Goal: Task Accomplishment & Management: Manage account settings

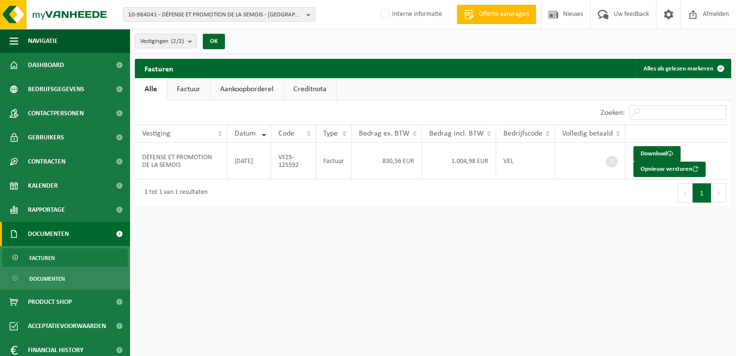
click at [223, 14] on span "10-984041 - DÉFENSE ET PROMOTION DE LA SEMOIS - FLORENVILLE" at bounding box center [215, 15] width 174 height 14
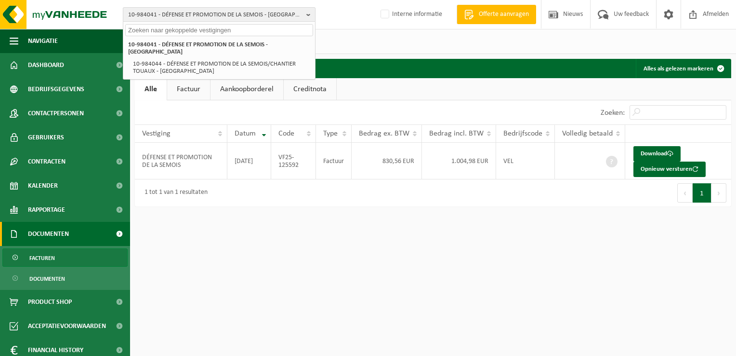
paste input "10-301376"
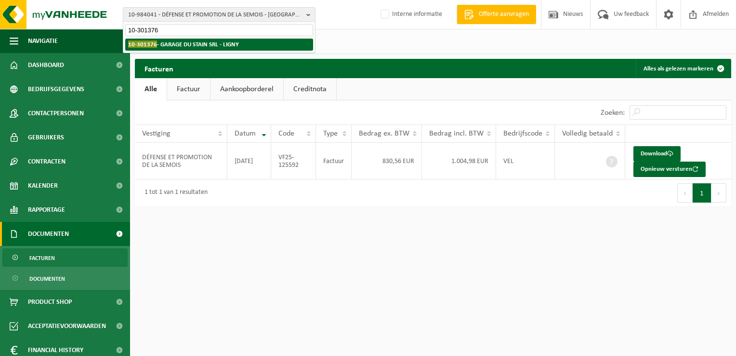
type input "10-301376"
click at [202, 43] on strong "10-301376 - GARAGE DU STAIN SRL - LIGNY" at bounding box center [183, 43] width 111 height 7
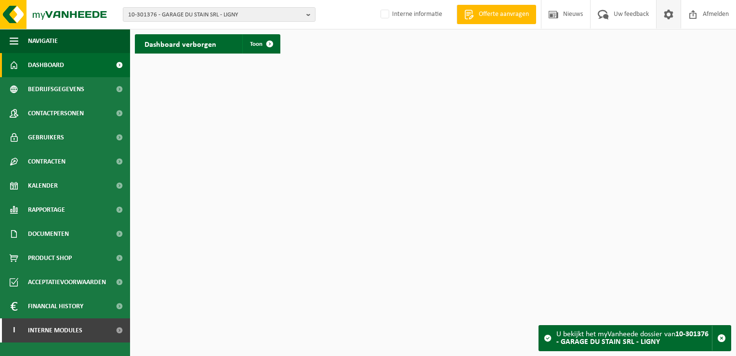
click at [671, 14] on span at bounding box center [669, 14] width 14 height 28
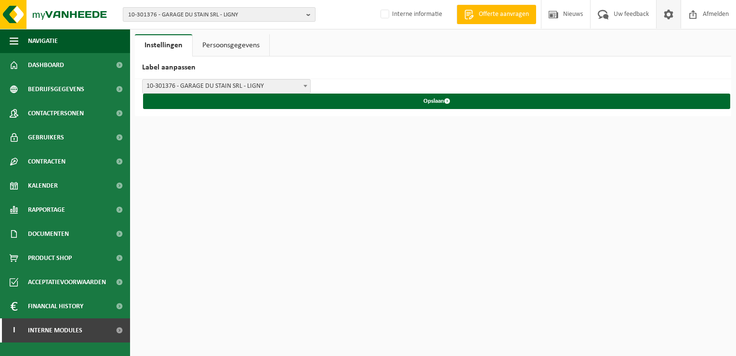
click at [181, 16] on span "10-301376 - GARAGE DU STAIN SRL - LIGNY" at bounding box center [215, 15] width 174 height 14
paste input "10-951899"
type input "10-951899"
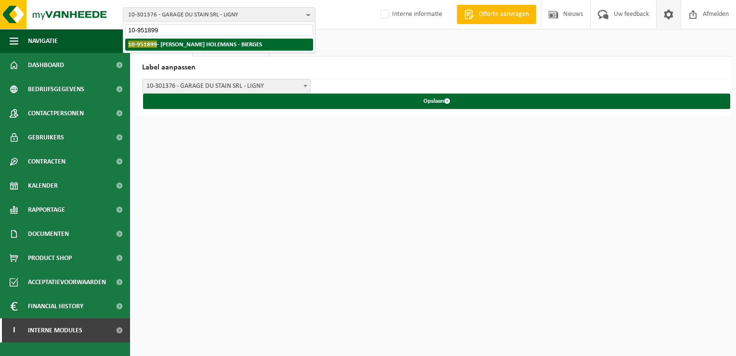
click at [188, 45] on strong "10-951899 - VANDERLINDEN HOLEMANS - BIERGES" at bounding box center [195, 43] width 134 height 7
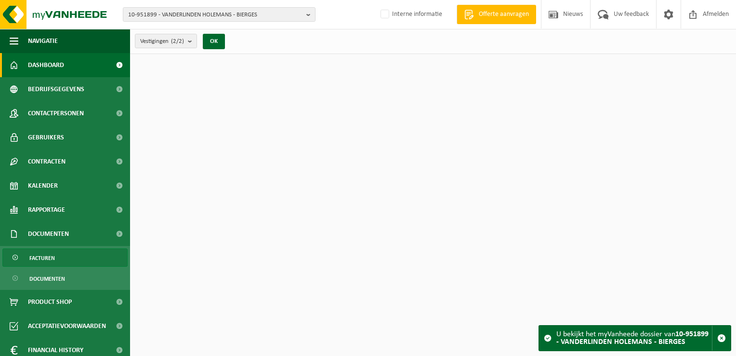
click at [65, 257] on link "Facturen" at bounding box center [64, 257] width 125 height 18
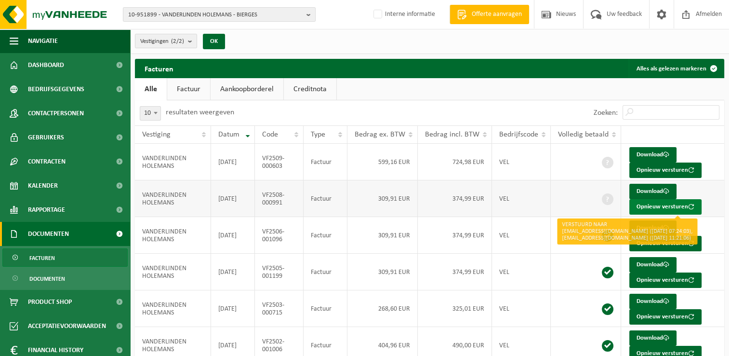
click at [656, 206] on button "Opnieuw versturen" at bounding box center [665, 206] width 72 height 15
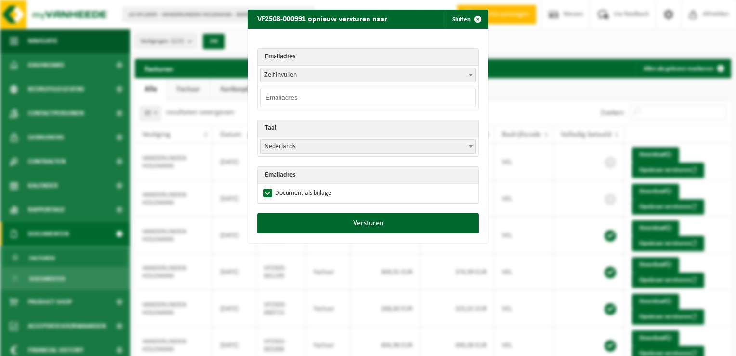
click at [278, 93] on input "email" at bounding box center [368, 97] width 216 height 19
paste input "info@vh-stone.be."
type input "info@vh-stone.be"
click at [293, 143] on span "Nederlands" at bounding box center [368, 146] width 215 height 13
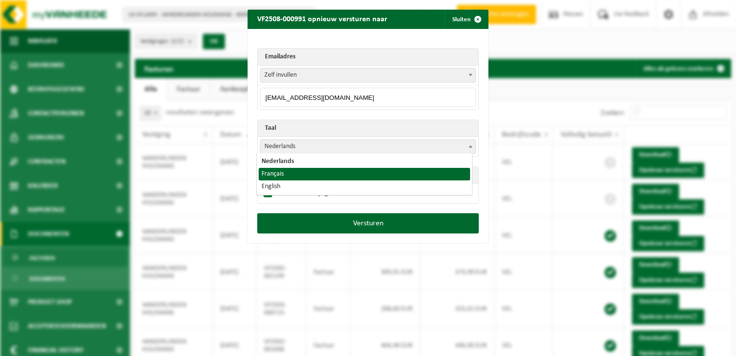
select select "fr"
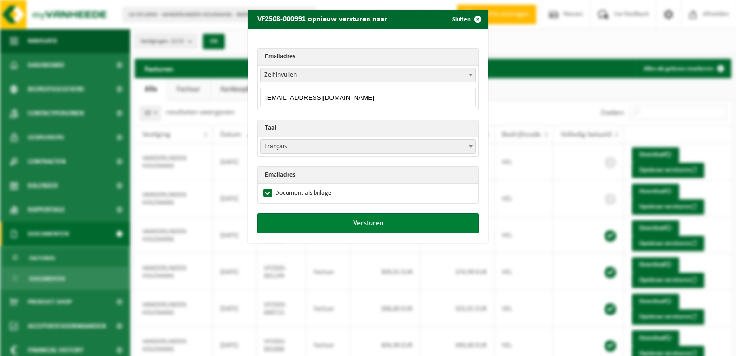
click at [355, 218] on button "Versturen" at bounding box center [368, 223] width 222 height 20
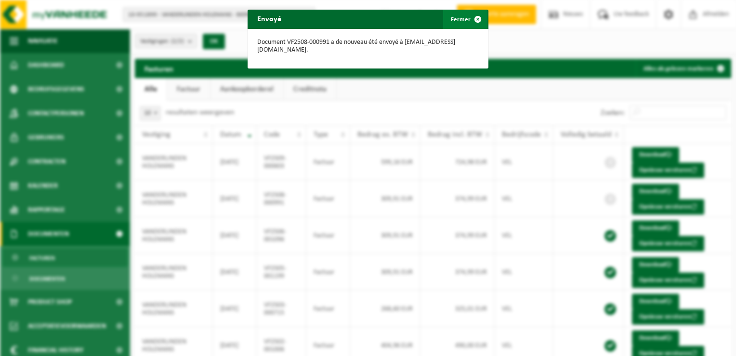
click at [471, 20] on span "button" at bounding box center [477, 19] width 19 height 19
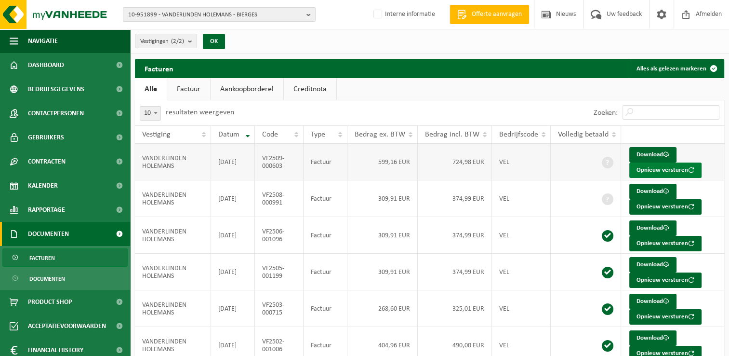
click at [656, 171] on button "Opnieuw versturen" at bounding box center [665, 169] width 72 height 15
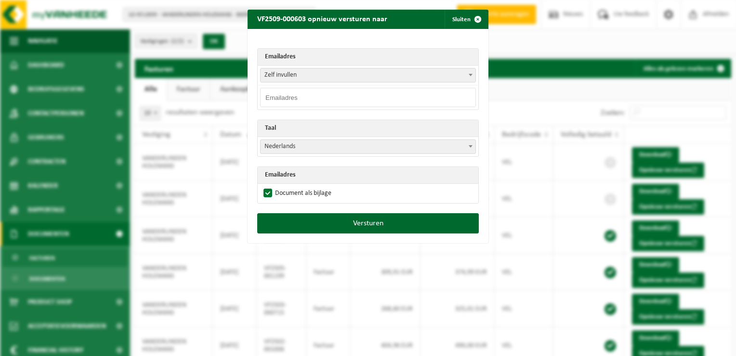
click at [301, 94] on input "email" at bounding box center [368, 97] width 216 height 19
paste input "info@vh-stone.be."
type input "info@vh-stone.be"
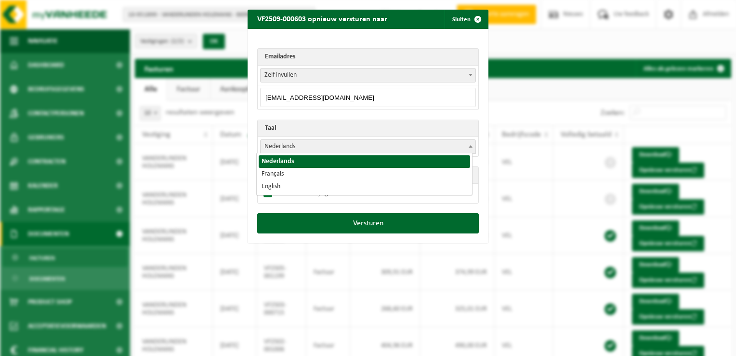
click at [267, 153] on body "10-951899 - VANDERLINDEN HOLEMANS - BIERGES 10-951899 - VANDERLINDEN HOLEMANS -…" at bounding box center [368, 271] width 736 height 543
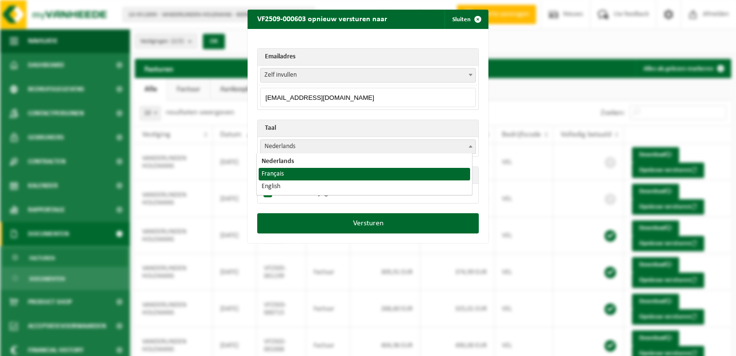
select select "fr"
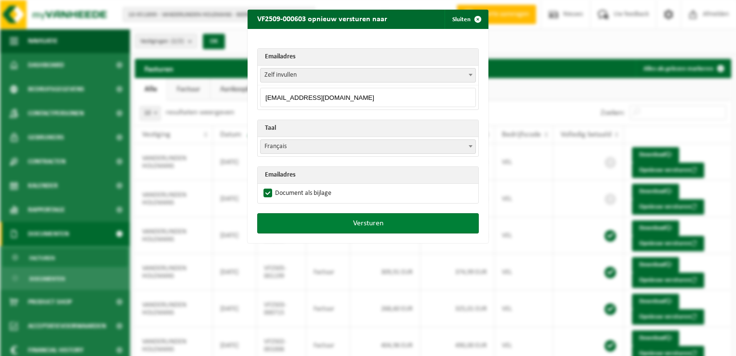
click at [380, 225] on button "Versturen" at bounding box center [368, 223] width 222 height 20
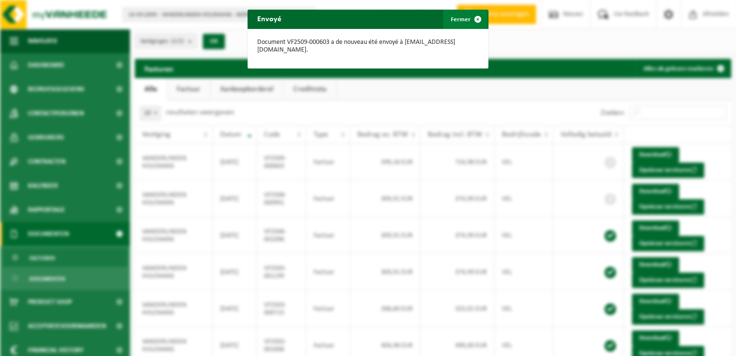
click at [474, 18] on span "button" at bounding box center [477, 19] width 19 height 19
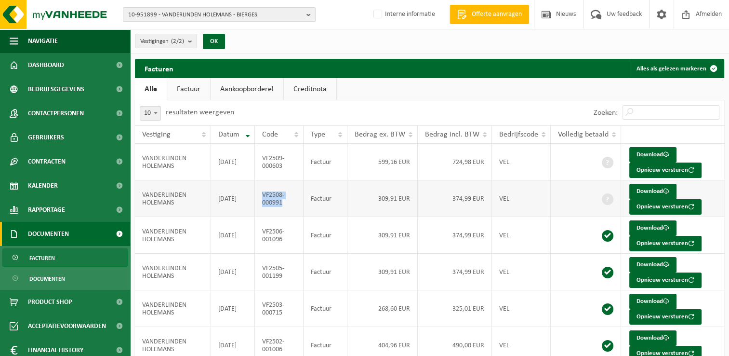
drag, startPoint x: 290, startPoint y: 203, endPoint x: 265, endPoint y: 195, distance: 26.2
click at [265, 195] on td "VF2508-000991" at bounding box center [279, 198] width 49 height 37
copy td "VF2508-000991"
drag, startPoint x: 283, startPoint y: 171, endPoint x: 289, endPoint y: 170, distance: 5.9
click at [283, 171] on td "VF2509-000603" at bounding box center [279, 162] width 49 height 37
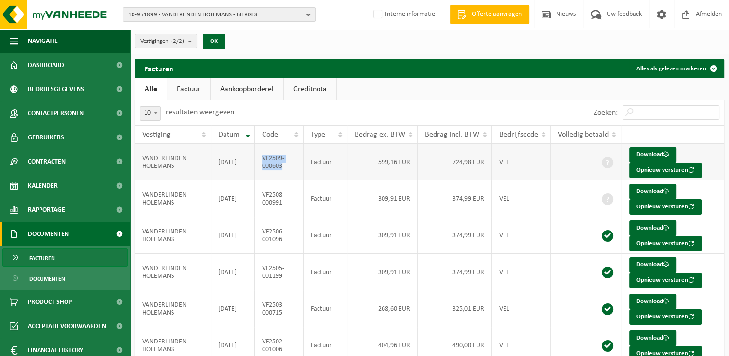
drag, startPoint x: 290, startPoint y: 170, endPoint x: 265, endPoint y: 159, distance: 27.8
click at [265, 159] on td "VF2509-000603" at bounding box center [279, 162] width 49 height 37
copy td "VF2509-000603"
click at [201, 18] on span "10-951899 - VANDERLINDEN HOLEMANS - BIERGES" at bounding box center [215, 15] width 174 height 14
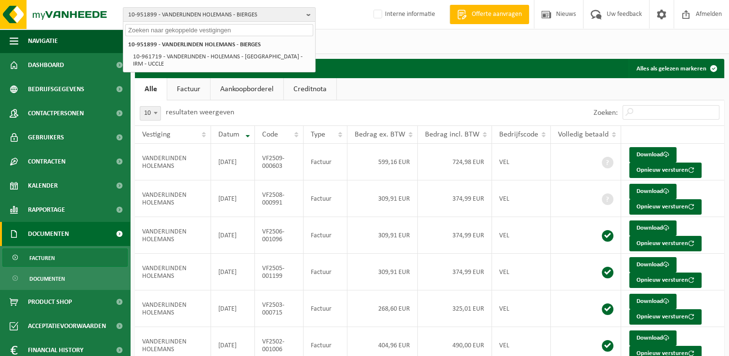
paste input "01-088578"
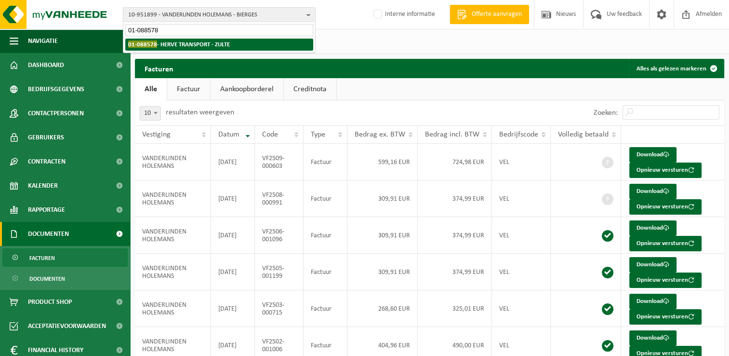
type input "01-088578"
click at [183, 46] on strong "01-088578 - HERVE TRANSPORT - ZULTE" at bounding box center [179, 43] width 102 height 7
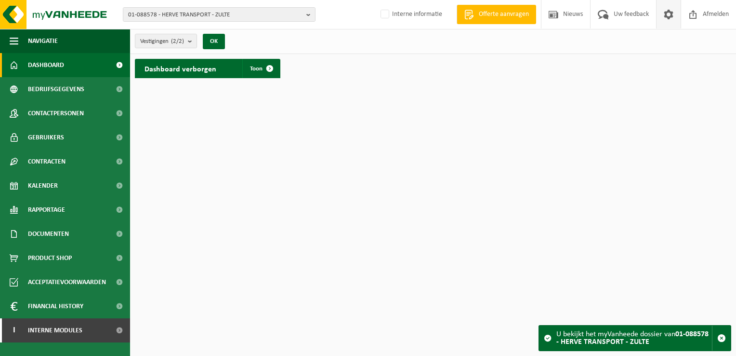
click at [666, 19] on span at bounding box center [669, 14] width 14 height 28
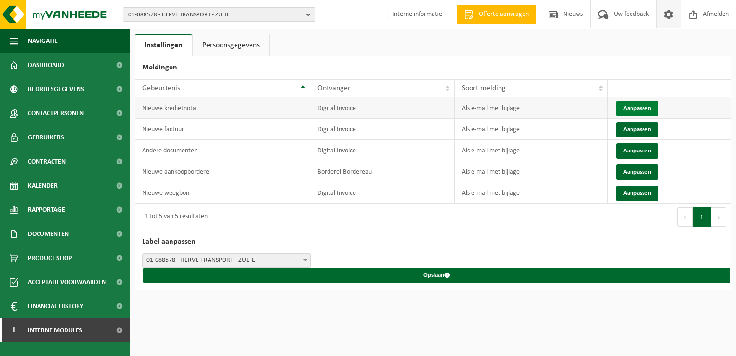
click at [634, 104] on button "Aanpassen" at bounding box center [637, 108] width 42 height 15
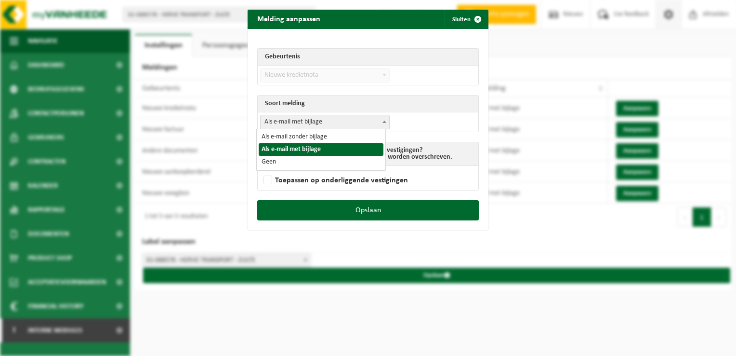
click at [291, 126] on span "Als e-mail met bijlage" at bounding box center [325, 121] width 129 height 13
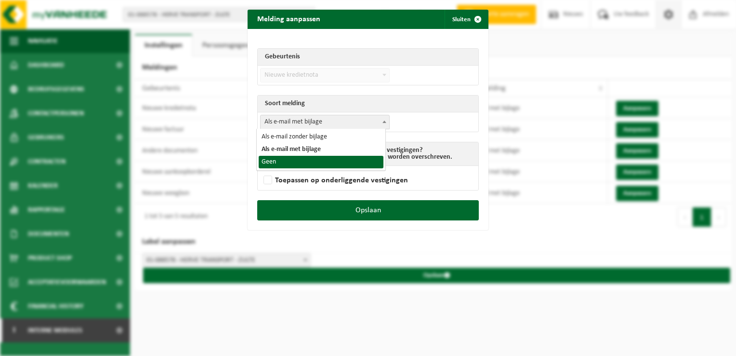
select select "1"
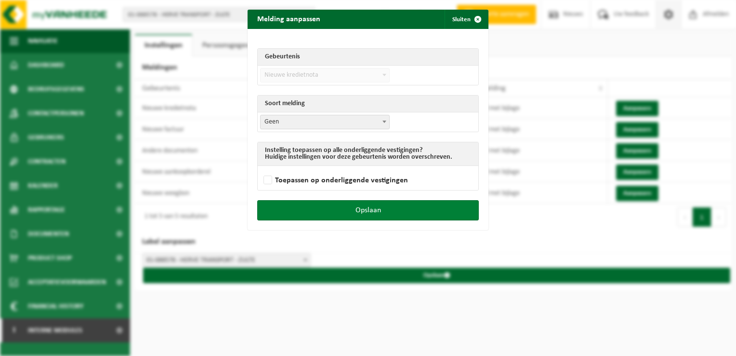
click at [390, 210] on button "Opslaan" at bounding box center [368, 210] width 222 height 20
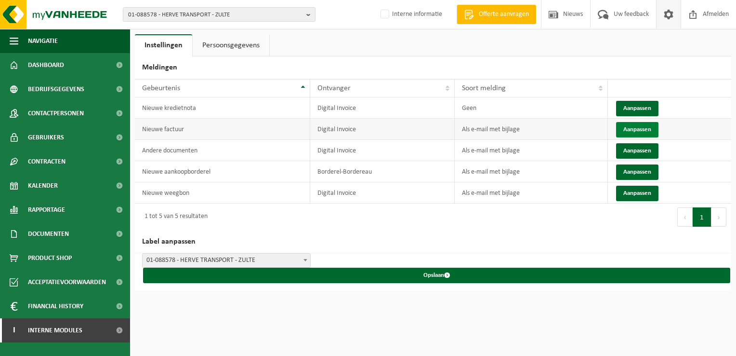
click at [639, 128] on button "Aanpassen" at bounding box center [637, 129] width 42 height 15
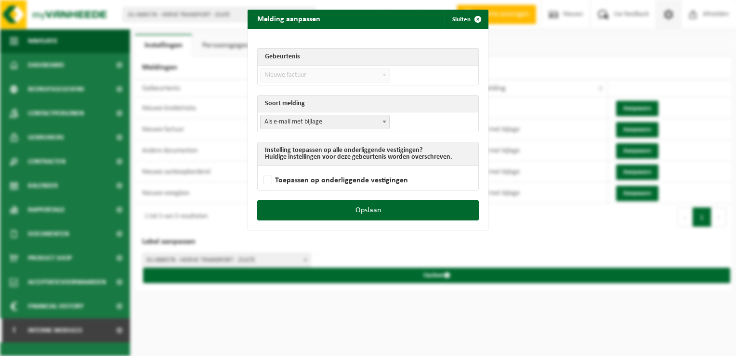
click at [277, 119] on span "Als e-mail met bijlage" at bounding box center [325, 121] width 129 height 13
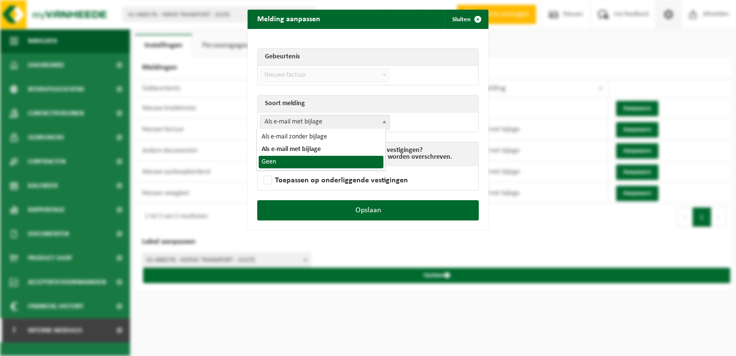
select select "1"
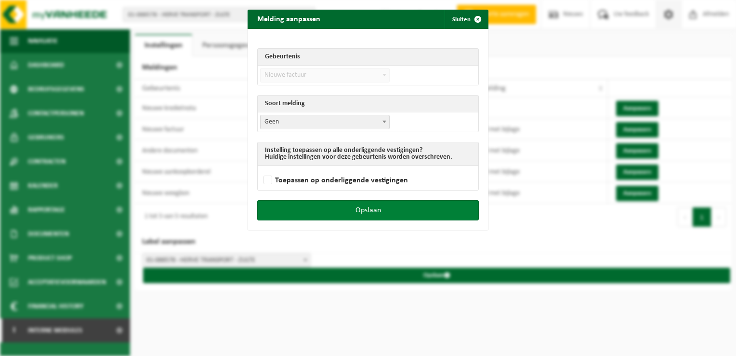
click at [413, 210] on button "Opslaan" at bounding box center [368, 210] width 222 height 20
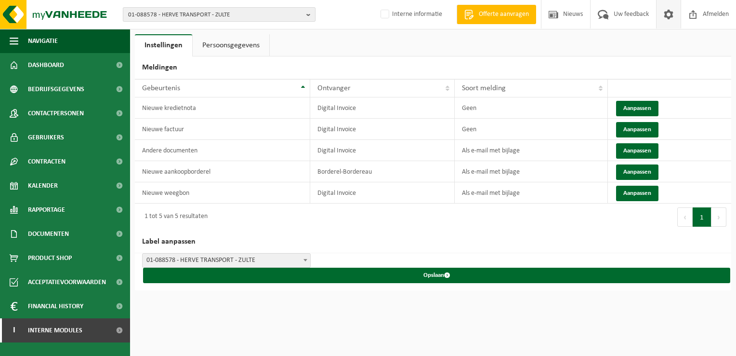
click at [175, 12] on span "01-088578 - HERVE TRANSPORT - ZULTE" at bounding box center [215, 15] width 174 height 14
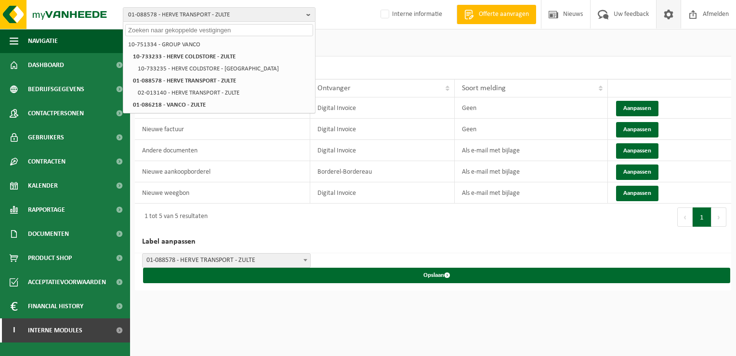
click at [670, 14] on span at bounding box center [669, 14] width 14 height 28
